Goal: Transaction & Acquisition: Book appointment/travel/reservation

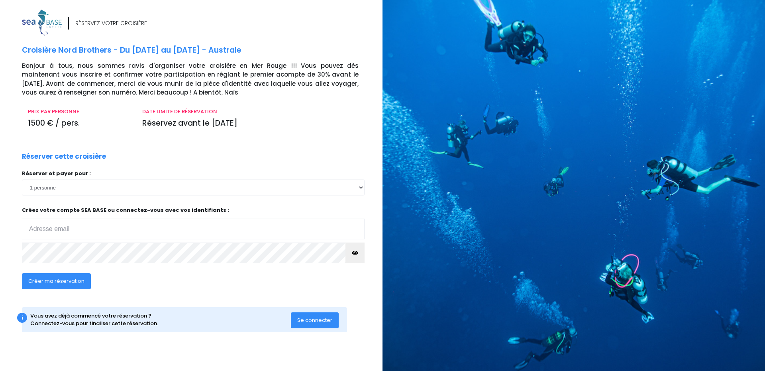
click at [353, 237] on input "email" at bounding box center [193, 228] width 343 height 21
type input "[PERSON_NAME][EMAIL_ADDRESS][DOMAIN_NAME]"
click at [354, 184] on select "1 personne 2 personnes 3 personnes 4 personnes 5 personnes 6 personnes 7 person…" at bounding box center [193, 187] width 343 height 16
select select "2"
click at [22, 179] on select "1 personne 2 personnes 3 personnes 4 personnes 5 personnes 6 personnes 7 person…" at bounding box center [193, 187] width 343 height 16
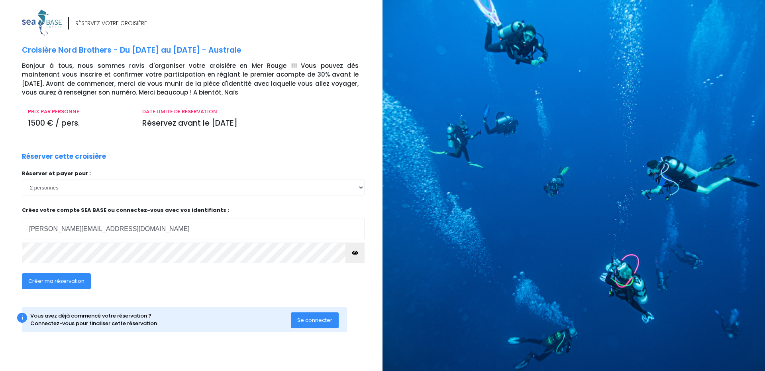
click at [306, 320] on span "Se connecter" at bounding box center [314, 320] width 35 height 8
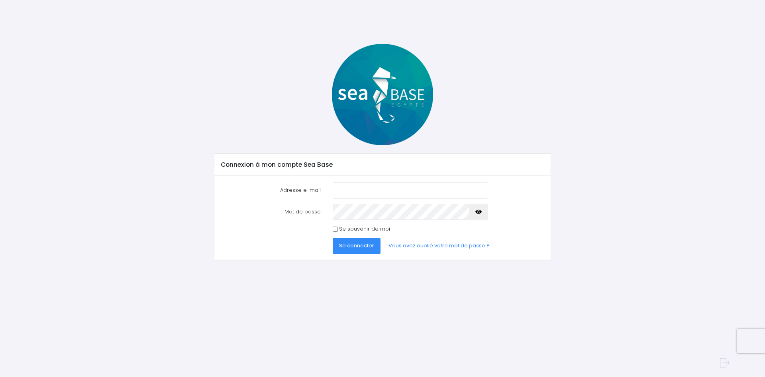
click at [359, 191] on input "Adresse e-mail" at bounding box center [410, 190] width 155 height 16
type input "philippe_laumans@yahoo.fr"
click at [353, 248] on span "Se connecter" at bounding box center [356, 245] width 35 height 8
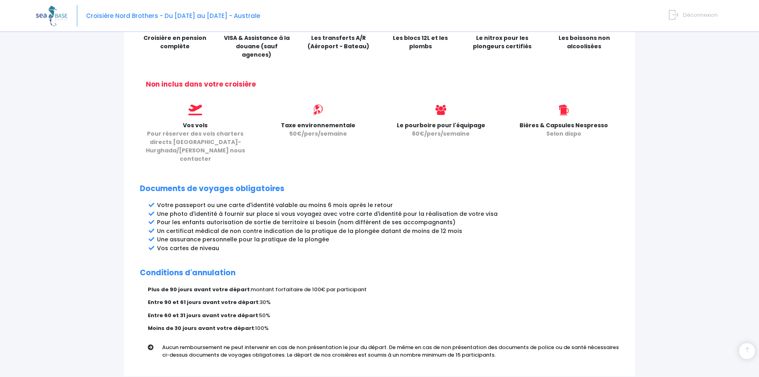
scroll to position [344, 0]
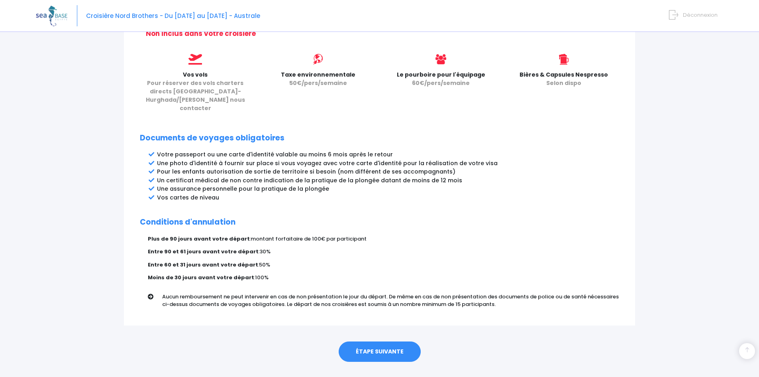
click at [394, 341] on link "ÉTAPE SUIVANTE" at bounding box center [380, 351] width 82 height 21
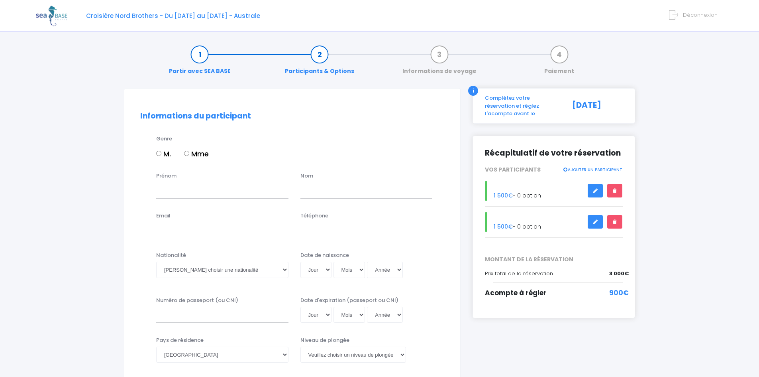
drag, startPoint x: 161, startPoint y: 156, endPoint x: 163, endPoint y: 161, distance: 5.7
click at [161, 156] on input "M." at bounding box center [158, 153] width 5 height 5
radio input "true"
click at [173, 184] on input "Prénom" at bounding box center [222, 190] width 132 height 16
type input "philippe"
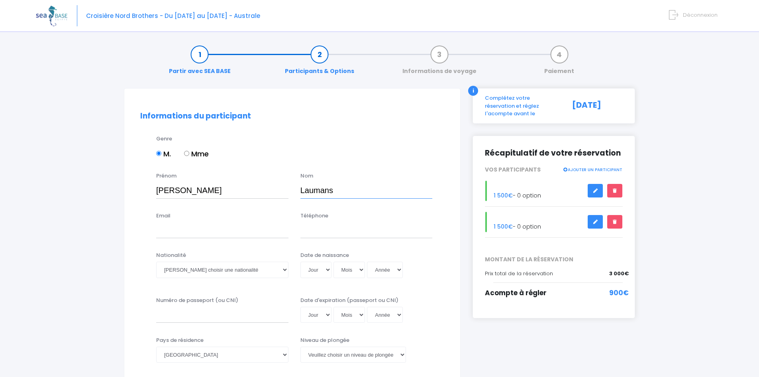
type input "Laumans"
click at [159, 192] on input "philippe" at bounding box center [222, 190] width 132 height 16
type input "Philippe"
click at [242, 233] on input "Email" at bounding box center [222, 230] width 132 height 16
type input "philippe_laumans@yahoo.fr"
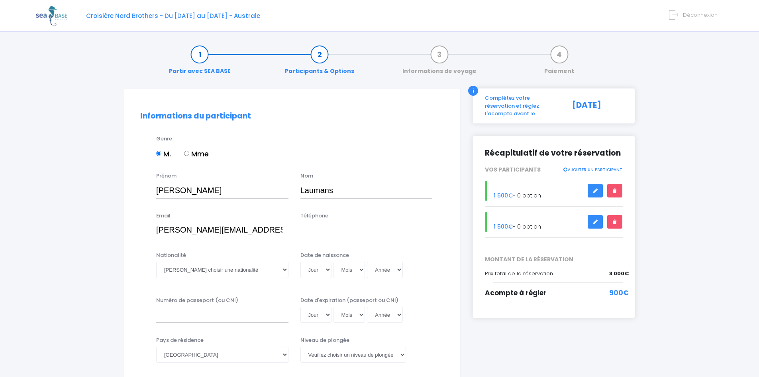
click at [327, 229] on input "Téléphone" at bounding box center [366, 230] width 132 height 16
type input "+32 498 504 905"
click at [281, 268] on select "Veuillez choisir une nationalité Afghane Albanaise Algerienne Allemande America…" at bounding box center [222, 269] width 132 height 16
select select "Belge"
click at [156, 261] on select "Veuillez choisir une nationalité Afghane Albanaise Algerienne Allemande America…" at bounding box center [222, 269] width 132 height 16
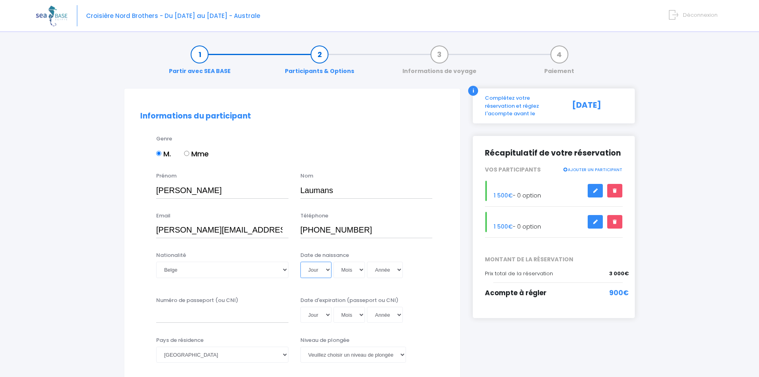
click at [327, 270] on select "Jour 01 02 03 04 05 06 07 08 09 10 11 12 13 14 15 16 17 18 19 20 21 22 23 24 25…" at bounding box center [315, 269] width 31 height 16
select select "23"
click at [300, 261] on select "Jour 01 02 03 04 05 06 07 08 09 10 11 12 13 14 15 16 17 18 19 20 21 22 23 24 25…" at bounding box center [315, 269] width 31 height 16
click at [361, 269] on select "Mois 01 02 03 04 05 06 07 08 09 10 11 12" at bounding box center [350, 269] width 32 height 16
select select "10"
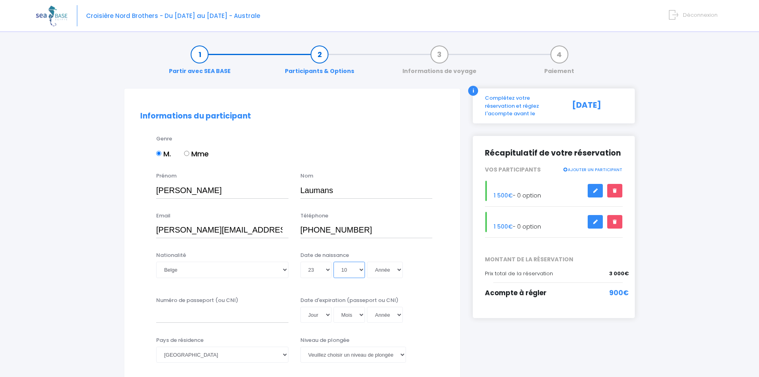
click at [334, 261] on select "Mois 01 02 03 04 05 06 07 08 09 10 11 12" at bounding box center [350, 269] width 32 height 16
click at [398, 268] on select "Année 2045 2044 2043 2042 2041 2040 2039 2038 2037 2036 2035 2034 2033 2032 203…" at bounding box center [385, 269] width 36 height 16
select select "1965"
click at [367, 261] on select "Année 2045 2044 2043 2042 2041 2040 2039 2038 2037 2036 2035 2034 2033 2032 203…" at bounding box center [385, 269] width 36 height 16
type input "1965-10-23"
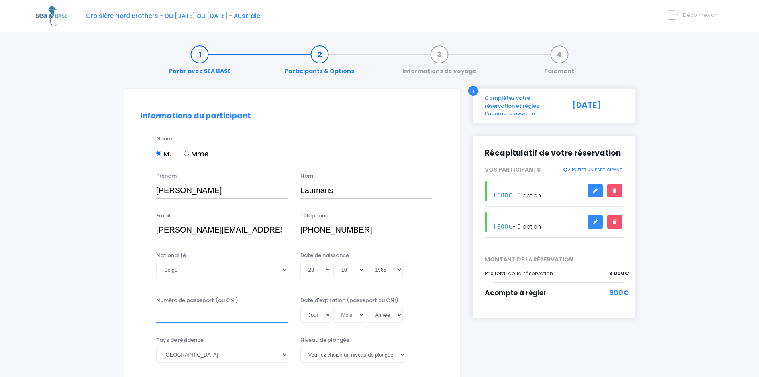
click at [242, 316] on input "Numéro de passeport (ou CNI)" at bounding box center [222, 314] width 132 height 16
type input "ER531099"
click at [328, 312] on select "Jour 01 02 03 04 05 06 07 08 09 10 11 12 13 14 15 16 17 18 19 20 21 22 23 24 25…" at bounding box center [315, 314] width 31 height 16
select select "18"
click at [300, 306] on select "Jour 01 02 03 04 05 06 07 08 09 10 11 12 13 14 15 16 17 18 19 20 21 22 23 24 25…" at bounding box center [315, 314] width 31 height 16
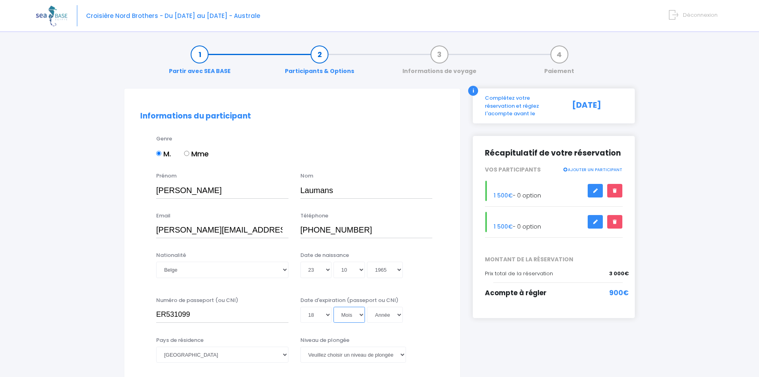
click at [361, 313] on select "Mois 01 02 03 04 05 06 07 08 09 10 11 12" at bounding box center [350, 314] width 32 height 16
select select "02"
click at [334, 306] on select "Mois 01 02 03 04 05 06 07 08 09 10 11 12" at bounding box center [350, 314] width 32 height 16
click at [402, 316] on select "Année 2045 2044 2043 2042 2041 2040 2039 2038 2037 2036 2035 2034 2033 2032 203…" at bounding box center [385, 314] width 36 height 16
select select "2026"
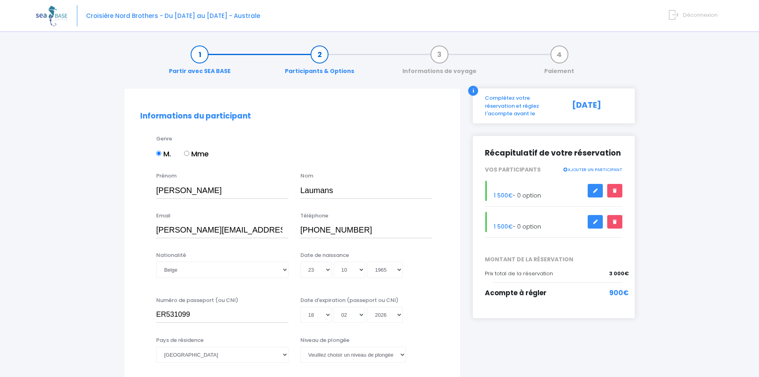
click at [367, 306] on select "Année 2045 2044 2043 2042 2041 2040 2039 2038 2037 2036 2035 2034 2033 2032 203…" at bounding box center [385, 314] width 36 height 16
type input "2026-02-18"
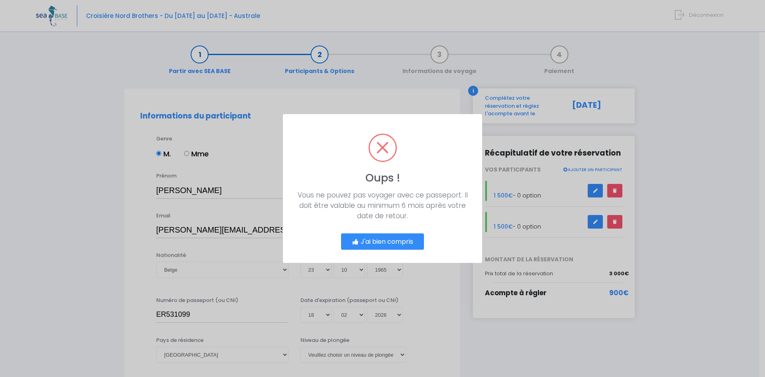
click at [397, 245] on button "J'ai bien compris" at bounding box center [382, 241] width 83 height 17
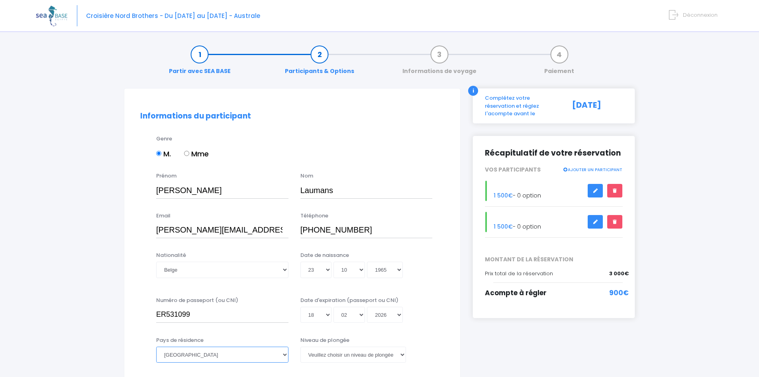
click at [241, 352] on select "Afghanistan Afrique du Sud Albanie Algérie Allemagne Andorre Angola Anguilla An…" at bounding box center [222, 354] width 132 height 16
click at [441, 326] on div "Numéro de passeport (ou CNI) ER531099 Date d'expiration (passeport ou CNI) Jour…" at bounding box center [292, 312] width 316 height 32
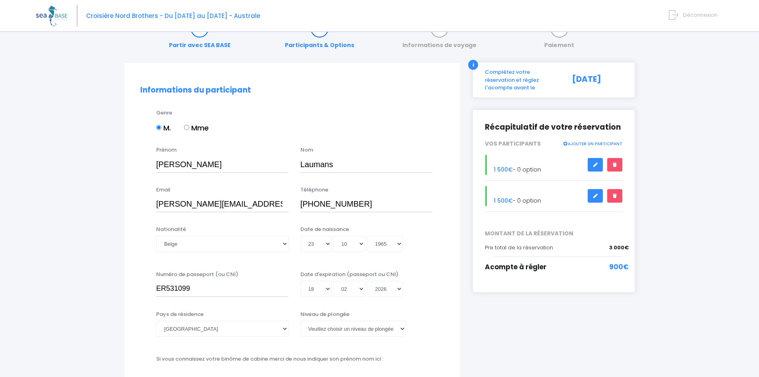
scroll to position [40, 0]
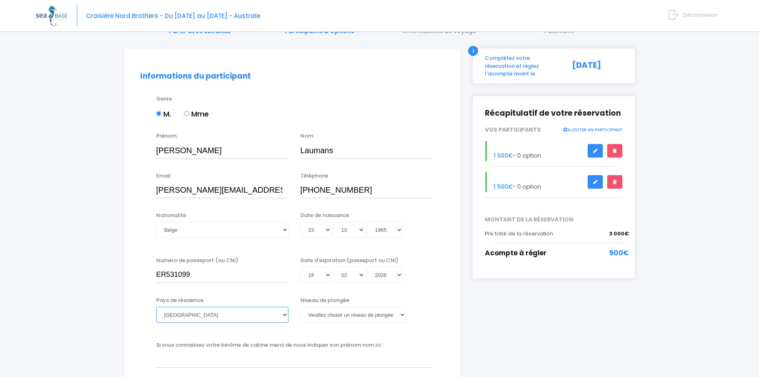
click at [282, 318] on select "Afghanistan Afrique du Sud Albanie Algérie Allemagne Andorre Angola Anguilla An…" at bounding box center [222, 314] width 132 height 16
select select "Belgique"
click at [156, 306] on select "Afghanistan Afrique du Sud Albanie Algérie Allemagne Andorre Angola Anguilla An…" at bounding box center [222, 314] width 132 height 16
click at [400, 318] on select "Veuillez choisir un niveau de plongée Non plongeur Junior OW diver Adventure OW…" at bounding box center [353, 314] width 106 height 16
select select "MF1"
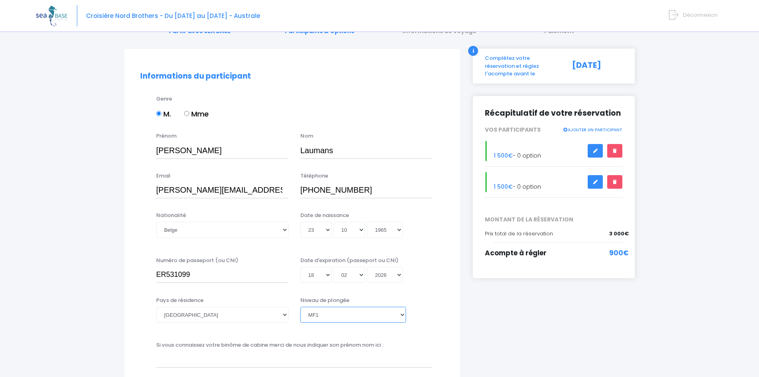
click at [300, 306] on select "Veuillez choisir un niveau de plongée Non plongeur Junior OW diver Adventure OW…" at bounding box center [353, 314] width 106 height 16
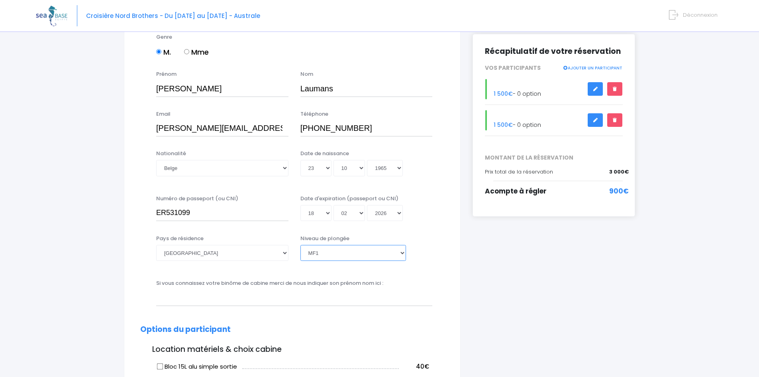
scroll to position [120, 0]
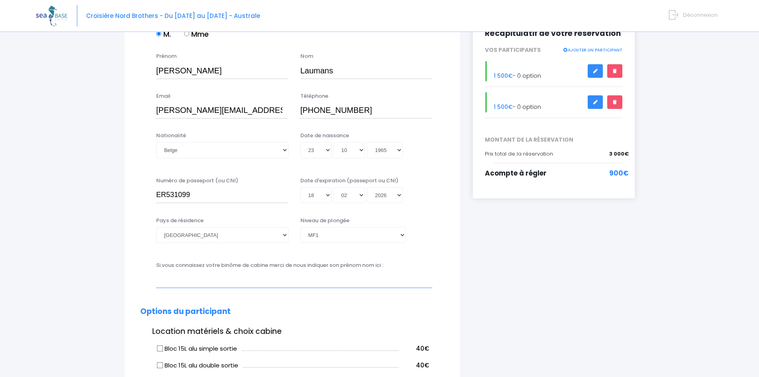
click at [334, 281] on input "text" at bounding box center [294, 279] width 276 height 16
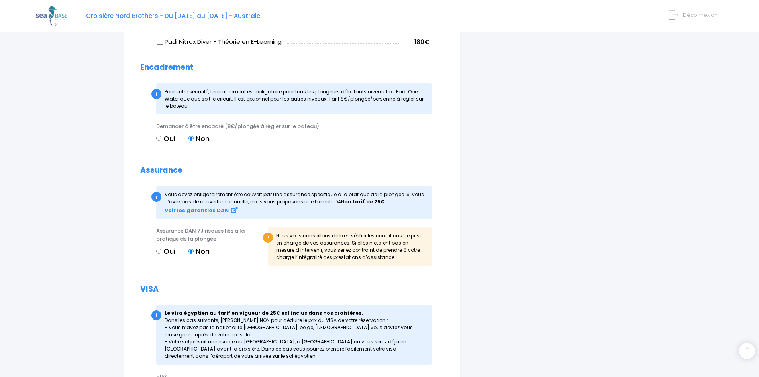
scroll to position [623, 0]
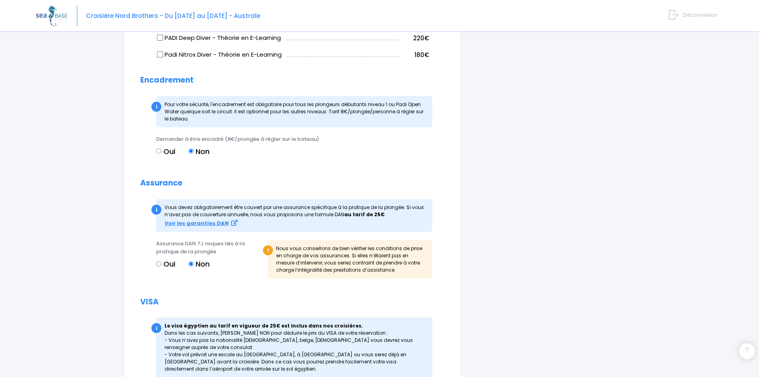
type input "Marie-Astrid Bastin"
click at [161, 265] on label "Oui" at bounding box center [165, 263] width 19 height 11
click at [161, 265] on input "Oui" at bounding box center [158, 263] width 5 height 5
radio input "true"
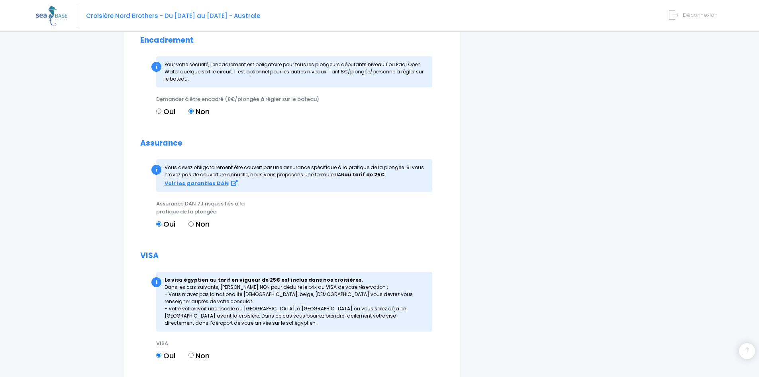
scroll to position [736, 0]
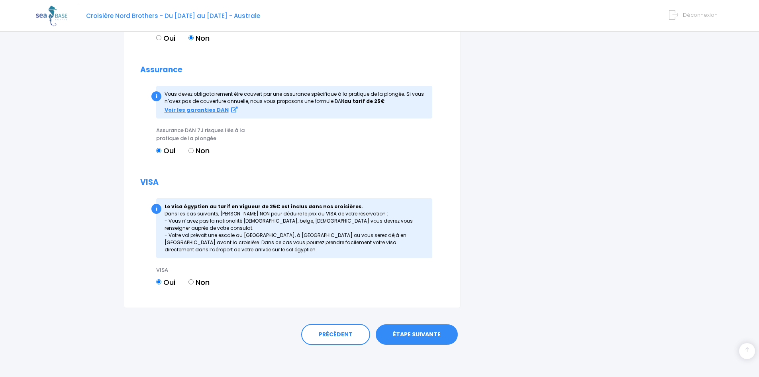
click at [413, 335] on link "ÉTAPE SUIVANTE" at bounding box center [417, 334] width 82 height 21
click at [413, 331] on link "ÉTAPE SUIVANTE" at bounding box center [417, 334] width 82 height 21
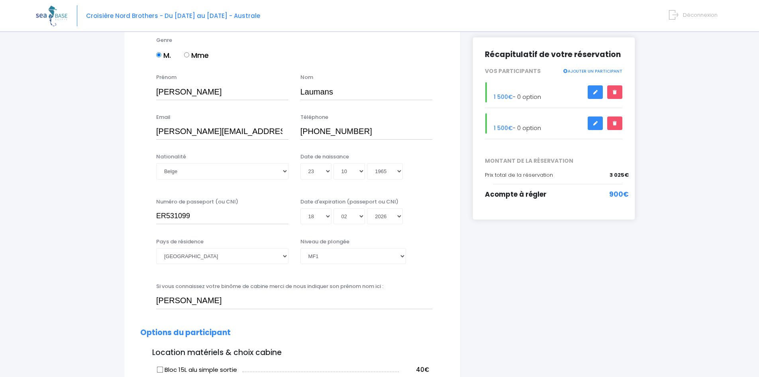
scroll to position [0, 0]
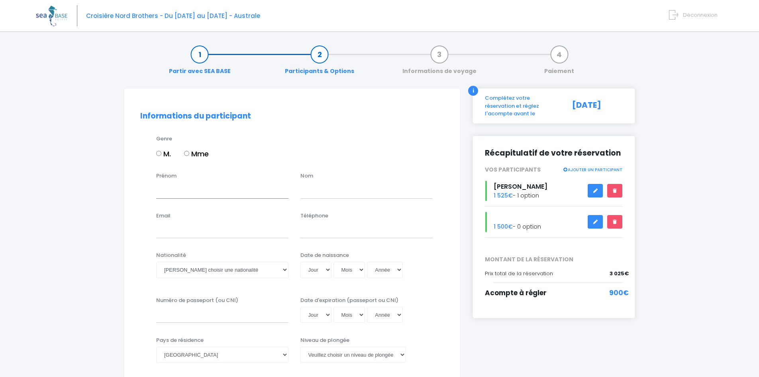
click at [258, 195] on input "Prénom" at bounding box center [222, 190] width 132 height 16
type input "Marie-Astrid"
type input "Bastin"
type input "astrid_bastin@yahoo.fr"
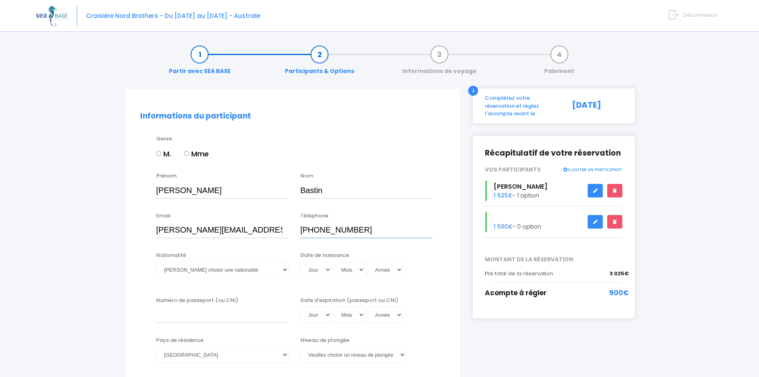
type input "+32 476 500 118"
click at [247, 276] on select "Veuillez choisir une nationalité Afghane Albanaise Algerienne Allemande America…" at bounding box center [222, 269] width 132 height 16
select select "Belge"
click at [156, 261] on select "Veuillez choisir une nationalité Afghane Albanaise Algerienne Allemande America…" at bounding box center [222, 269] width 132 height 16
click at [328, 272] on select "Jour 01 02 03 04 05 06 07 08 09 10 11 12 13 14 15 16 17 18 19 20 21 22 23 24 25…" at bounding box center [315, 269] width 31 height 16
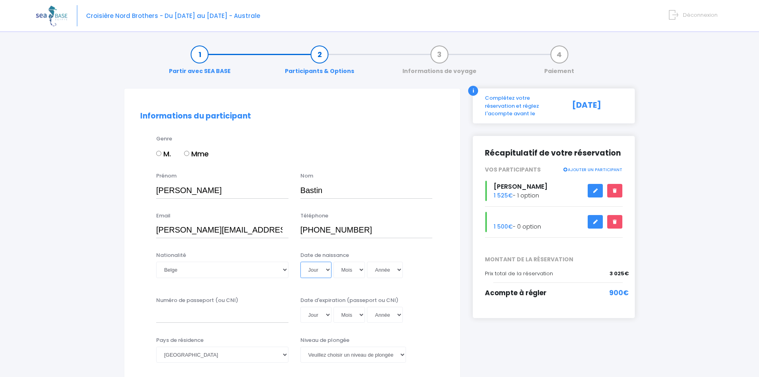
select select "11"
click at [300, 261] on select "Jour 01 02 03 04 05 06 07 08 09 10 11 12 13 14 15 16 17 18 19 20 21 22 23 24 25…" at bounding box center [315, 269] width 31 height 16
click at [362, 271] on select "Mois 01 02 03 04 05 06 07 08 09 10 11 12" at bounding box center [350, 269] width 32 height 16
select select "11"
click at [334, 261] on select "Mois 01 02 03 04 05 06 07 08 09 10 11 12" at bounding box center [350, 269] width 32 height 16
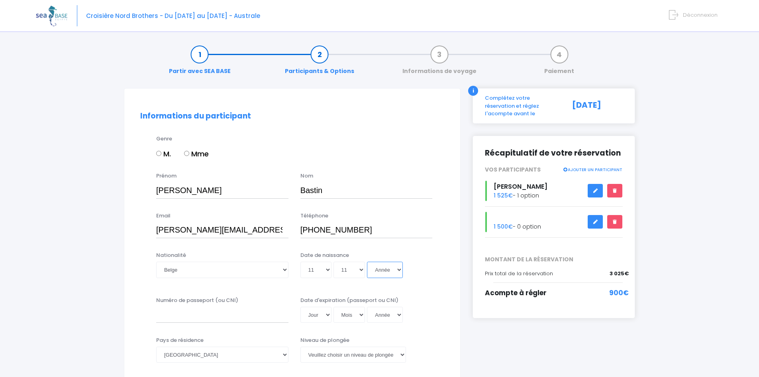
click at [400, 269] on select "Année 2045 2044 2043 2042 2041 2040 2039 2038 2037 2036 2035 2034 2033 2032 203…" at bounding box center [385, 269] width 36 height 16
select select "1967"
click at [367, 261] on select "Année 2045 2044 2043 2042 2041 2040 2039 2038 2037 2036 2035 2034 2033 2032 203…" at bounding box center [385, 269] width 36 height 16
type input "1967-11-11"
click at [251, 316] on input "Numéro de passeport (ou CNI)" at bounding box center [222, 314] width 132 height 16
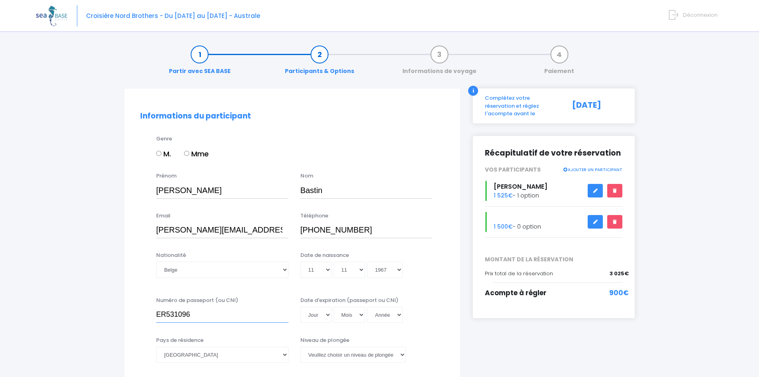
type input "ER531096"
click at [326, 313] on select "Jour 01 02 03 04 05 06 07 08 09 10 11 12 13 14 15 16 17 18 19 20 21 22 23 24 25…" at bounding box center [315, 314] width 31 height 16
select select "18"
click at [300, 306] on select "Jour 01 02 03 04 05 06 07 08 09 10 11 12 13 14 15 16 17 18 19 20 21 22 23 24 25…" at bounding box center [315, 314] width 31 height 16
click at [361, 316] on select "Mois 01 02 03 04 05 06 07 08 09 10 11 12" at bounding box center [350, 314] width 32 height 16
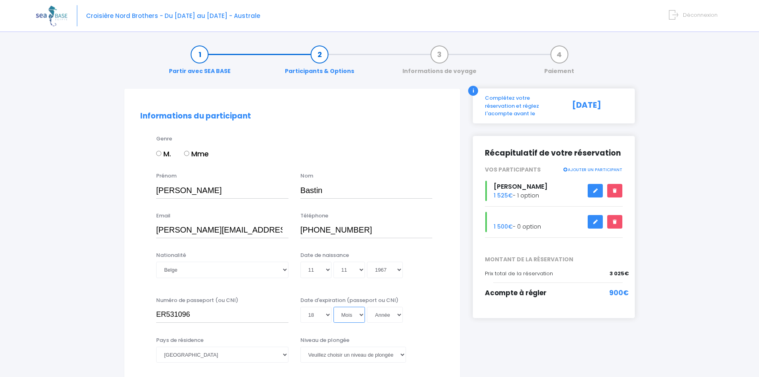
select select "02"
click at [334, 306] on select "Mois 01 02 03 04 05 06 07 08 09 10 11 12" at bounding box center [350, 314] width 32 height 16
click at [399, 315] on select "Année 2045 2044 2043 2042 2041 2040 2039 2038 2037 2036 2035 2034 2033 2032 203…" at bounding box center [385, 314] width 36 height 16
select select "2026"
click at [367, 306] on select "Année 2045 2044 2043 2042 2041 2040 2039 2038 2037 2036 2035 2034 2033 2032 203…" at bounding box center [385, 314] width 36 height 16
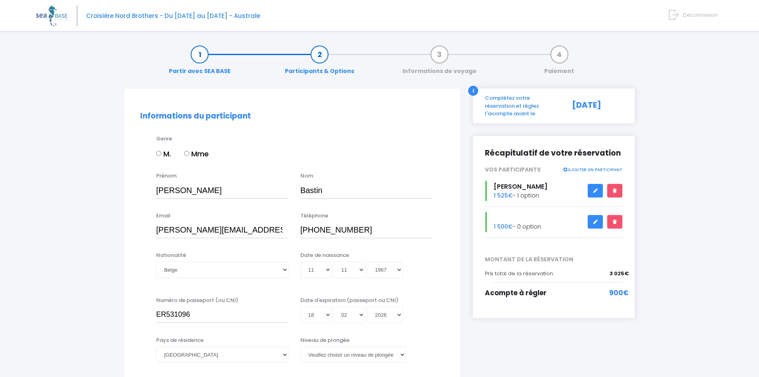
type input "2026-02-18"
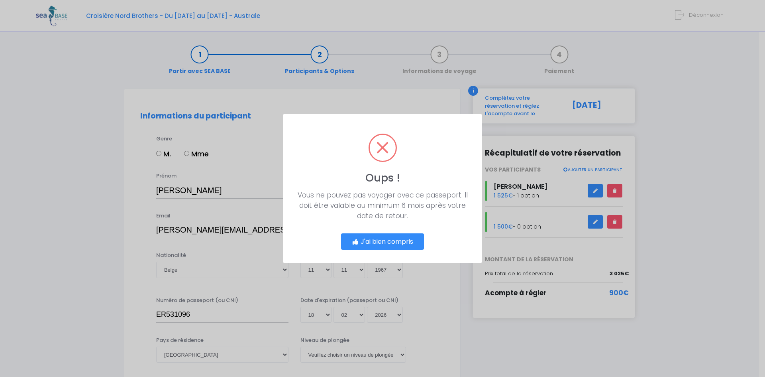
click at [382, 237] on button "J'ai bien compris" at bounding box center [382, 241] width 83 height 17
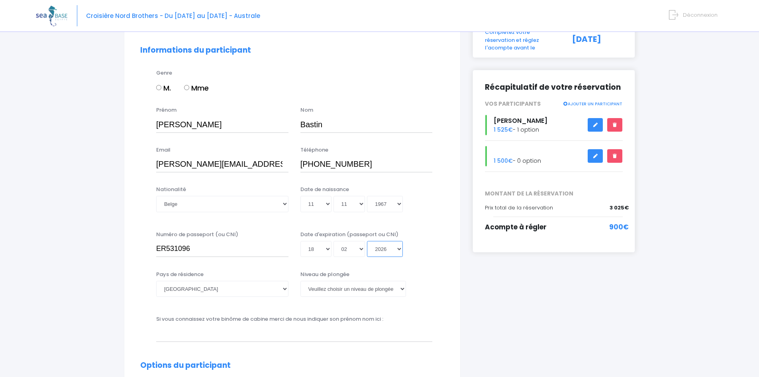
scroll to position [80, 0]
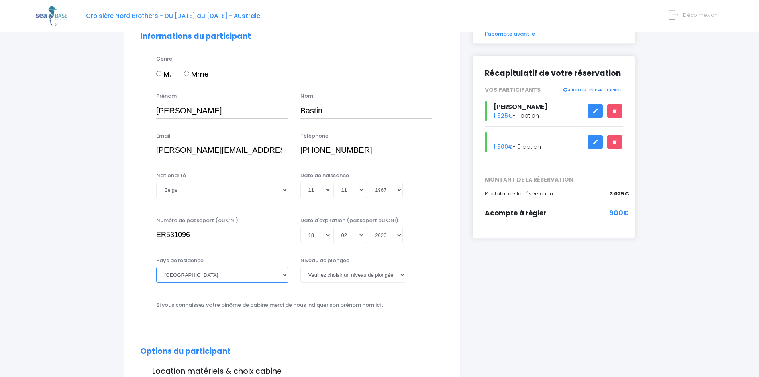
click at [278, 277] on select "Afghanistan Afrique du Sud Albanie Algérie Allemagne Andorre Angola Anguilla An…" at bounding box center [222, 275] width 132 height 16
select select "Belgique"
click at [156, 267] on select "Afghanistan Afrique du Sud Albanie Algérie Allemagne Andorre Angola Anguilla An…" at bounding box center [222, 275] width 132 height 16
click at [336, 274] on select "Veuillez choisir un niveau de plongée Non plongeur Junior OW diver Adventure OW…" at bounding box center [353, 275] width 106 height 16
select select "N2"
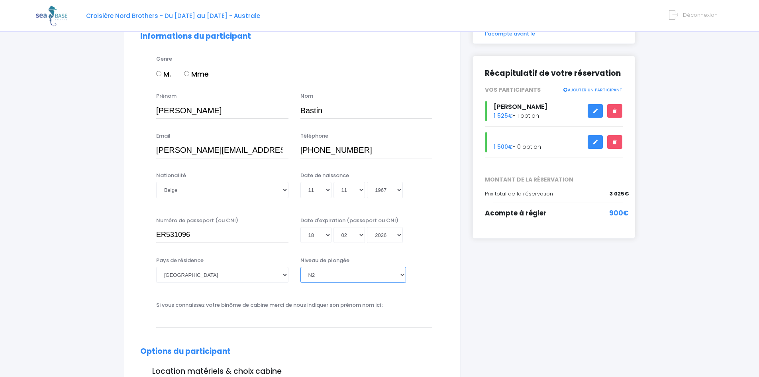
click at [300, 267] on select "Veuillez choisir un niveau de plongée Non plongeur Junior OW diver Adventure OW…" at bounding box center [353, 275] width 106 height 16
click at [284, 321] on input "text" at bounding box center [294, 319] width 276 height 16
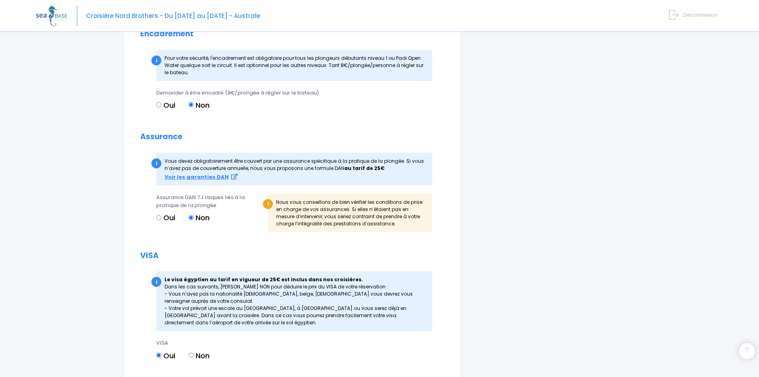
scroll to position [717, 0]
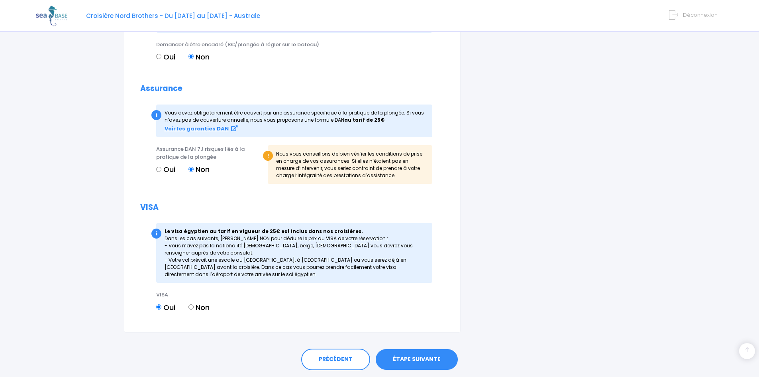
type input "[PERSON_NAME]"
click at [422, 363] on link "ÉTAPE SUIVANTE" at bounding box center [417, 359] width 82 height 21
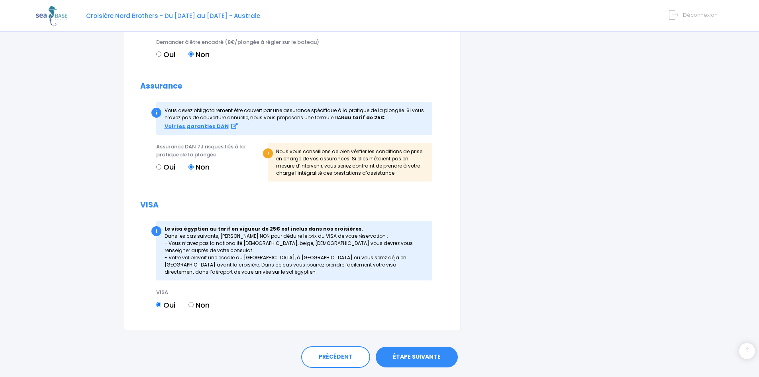
scroll to position [755, 0]
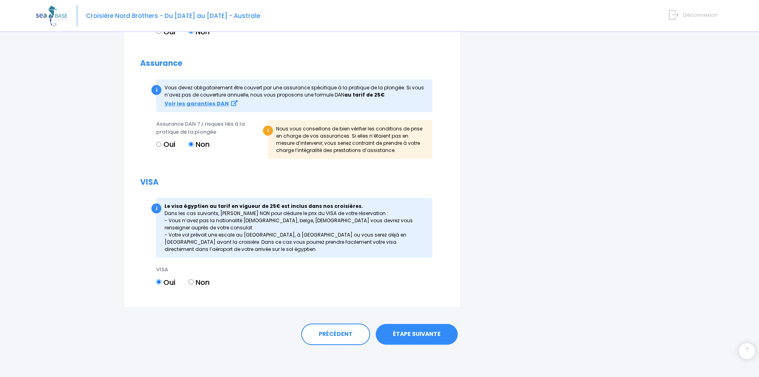
click at [414, 341] on link "ÉTAPE SUIVANTE" at bounding box center [417, 334] width 82 height 21
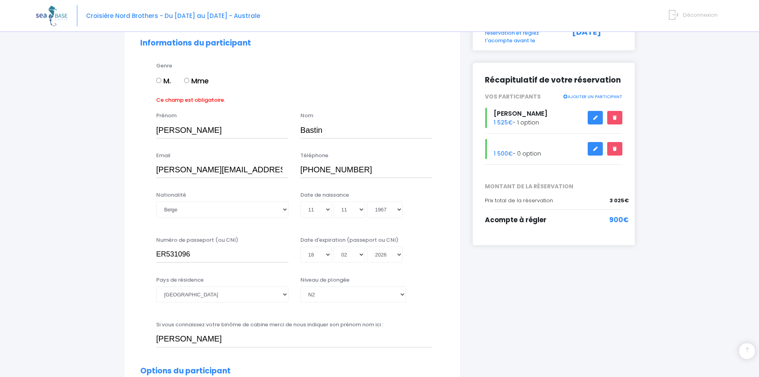
scroll to position [71, 0]
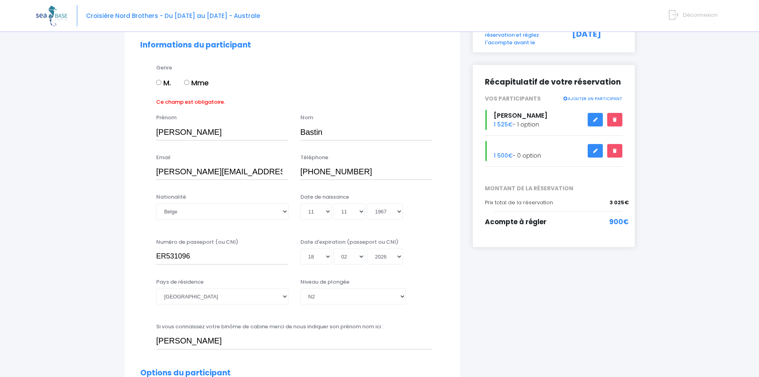
click at [201, 82] on label "Mme" at bounding box center [196, 82] width 25 height 11
click at [189, 82] on input "Mme" at bounding box center [186, 82] width 5 height 5
radio input "true"
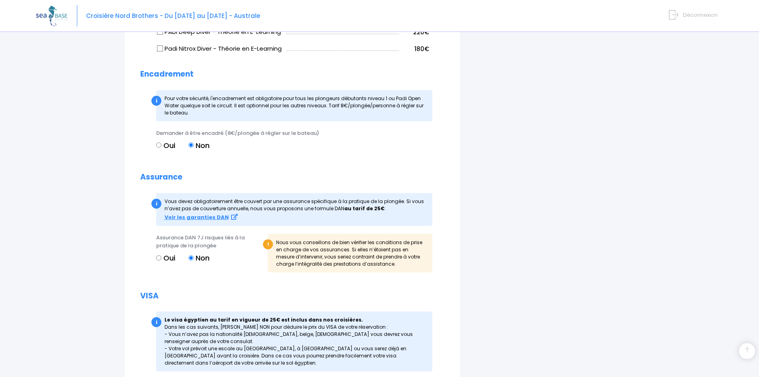
scroll to position [742, 0]
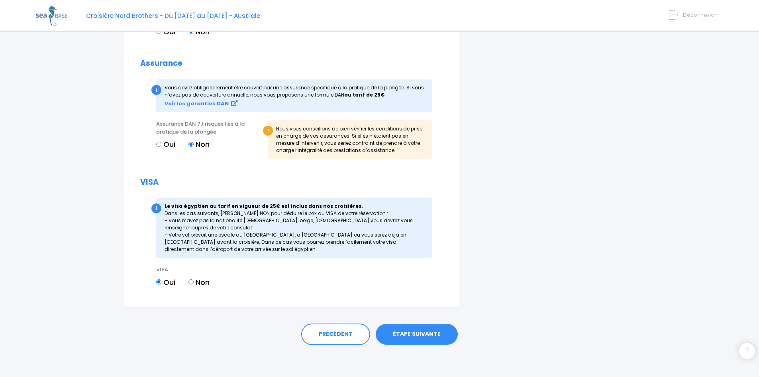
click at [408, 332] on link "ÉTAPE SUIVANTE" at bounding box center [417, 334] width 82 height 21
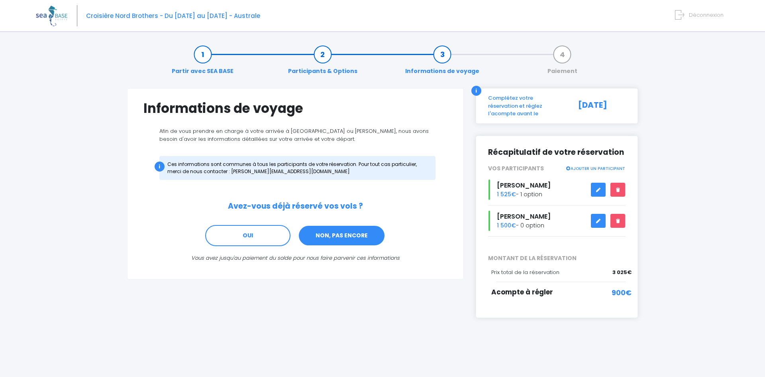
click at [347, 236] on link "NON, PAS ENCORE" at bounding box center [341, 236] width 87 height 22
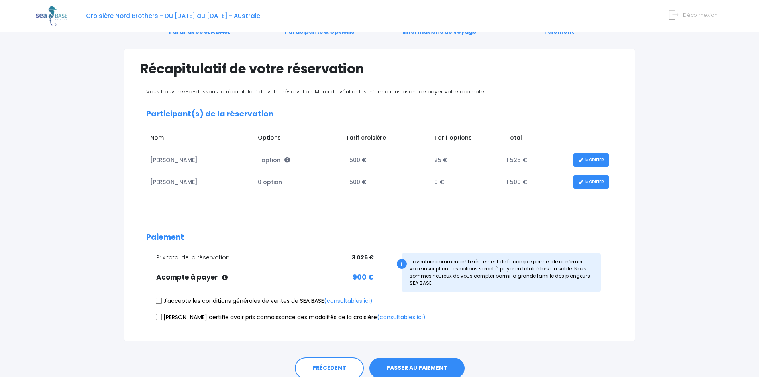
scroll to position [40, 0]
click at [157, 300] on input "J'accepte les conditions générales de ventes de SEA BASE (consultables ici)" at bounding box center [159, 300] width 6 height 6
checkbox input "true"
click at [159, 316] on input "[PERSON_NAME] certifie avoir pris connaissance des modalités de la croisière (c…" at bounding box center [159, 316] width 6 height 6
checkbox input "true"
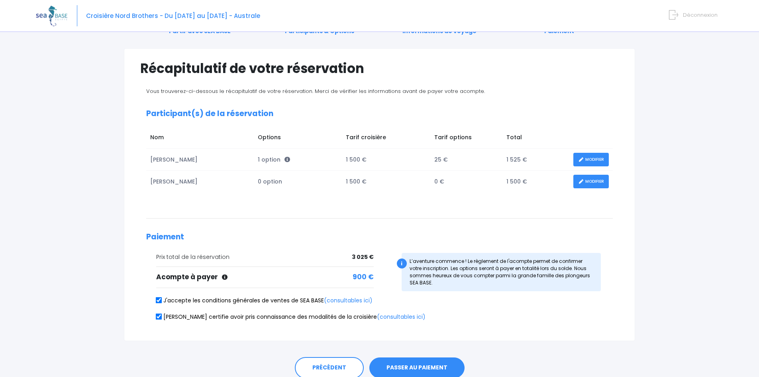
click at [426, 369] on button "PASSER AU PAIEMENT" at bounding box center [416, 367] width 95 height 21
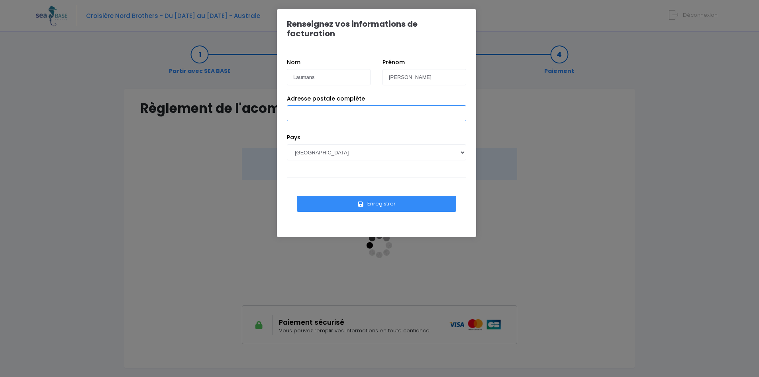
click at [331, 105] on input "Adresse postale complète" at bounding box center [376, 113] width 179 height 16
type input "[GEOGRAPHIC_DATA], 66 à 6637 [GEOGRAPHIC_DATA]"
click at [459, 144] on select "[GEOGRAPHIC_DATA] [GEOGRAPHIC_DATA], [GEOGRAPHIC_DATA] [GEOGRAPHIC_DATA] [GEOGR…" at bounding box center [376, 152] width 179 height 16
select select "BE"
click at [287, 144] on select "[GEOGRAPHIC_DATA] [GEOGRAPHIC_DATA], [GEOGRAPHIC_DATA] [GEOGRAPHIC_DATA] [GEOGR…" at bounding box center [376, 152] width 179 height 16
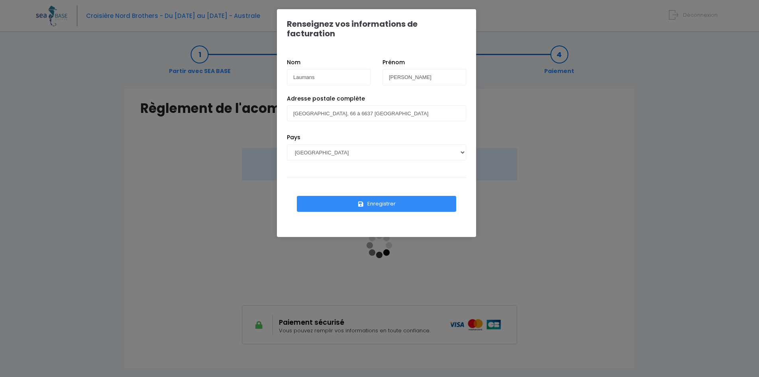
click at [381, 196] on button "Enregistrer" at bounding box center [376, 204] width 159 height 16
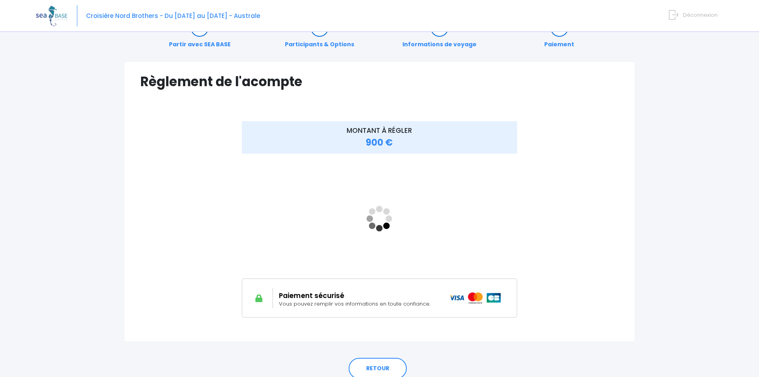
scroll to position [61, 0]
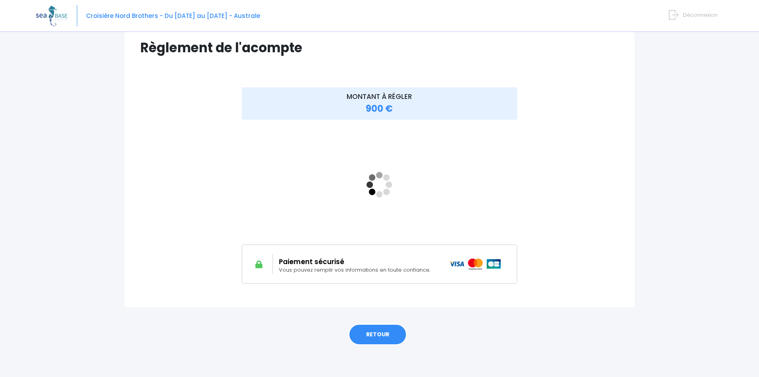
click at [381, 337] on link "RETOUR" at bounding box center [378, 335] width 58 height 22
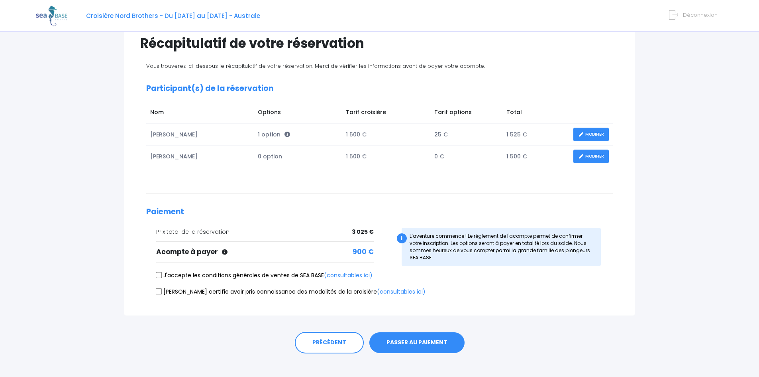
scroll to position [73, 0]
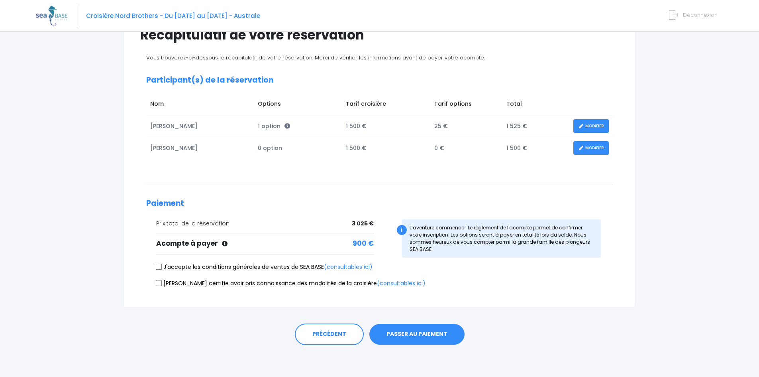
click at [699, 16] on span "Déconnexion" at bounding box center [700, 15] width 35 height 8
